Goal: Transaction & Acquisition: Subscribe to service/newsletter

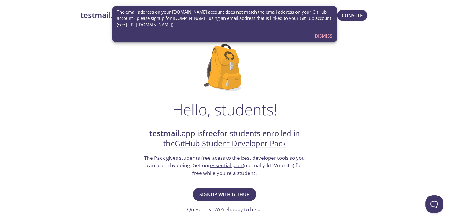
drag, startPoint x: 155, startPoint y: 18, endPoint x: 205, endPoint y: 24, distance: 50.2
click at [205, 24] on span "The email address on your [DOMAIN_NAME] account does not match the email addres…" at bounding box center [224, 18] width 215 height 19
click at [327, 37] on span "Dismiss" at bounding box center [323, 36] width 17 height 8
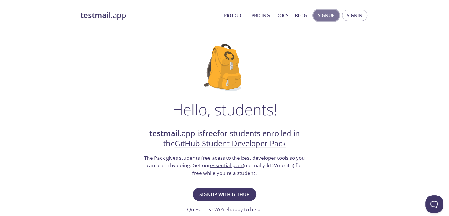
click at [327, 14] on span "Signup" at bounding box center [326, 16] width 17 height 8
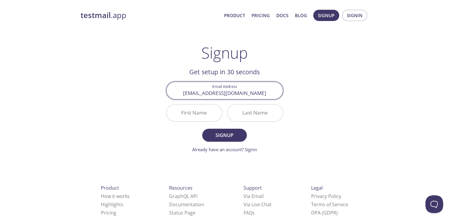
type input "gspreddy6869+github@gmail.com"
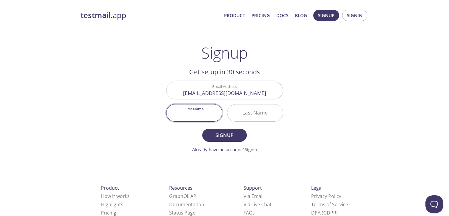
click at [203, 117] on input "First Name" at bounding box center [193, 112] width 55 height 17
type input "SHIVAPRASAD"
click at [258, 107] on input "Last Name" at bounding box center [254, 112] width 55 height 17
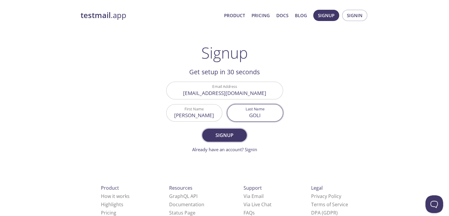
type input "GOLI"
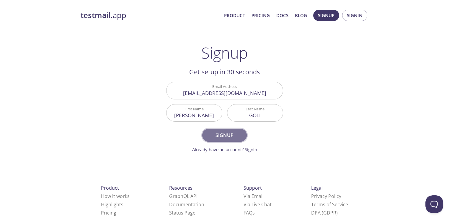
click at [221, 129] on button "Signup" at bounding box center [224, 134] width 44 height 13
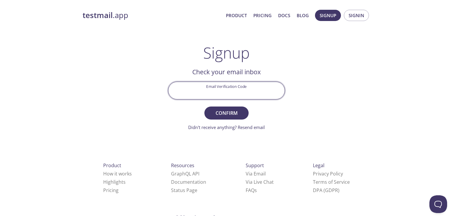
click at [227, 88] on input "Email Verification Code" at bounding box center [227, 90] width 116 height 17
type input "5AHP9PA"
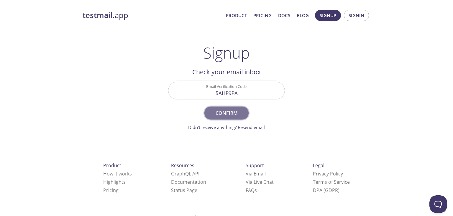
click at [236, 109] on span "Confirm" at bounding box center [226, 113] width 31 height 8
